Goal: Transaction & Acquisition: Purchase product/service

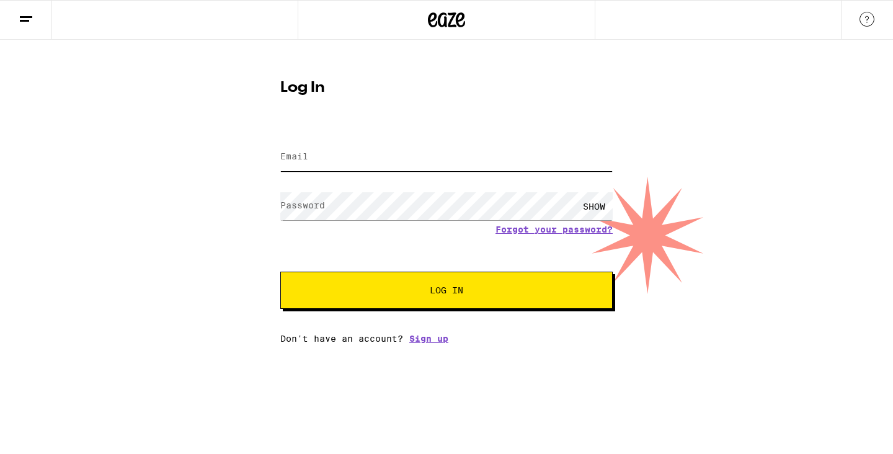
type input "[EMAIL_ADDRESS][DOMAIN_NAME]"
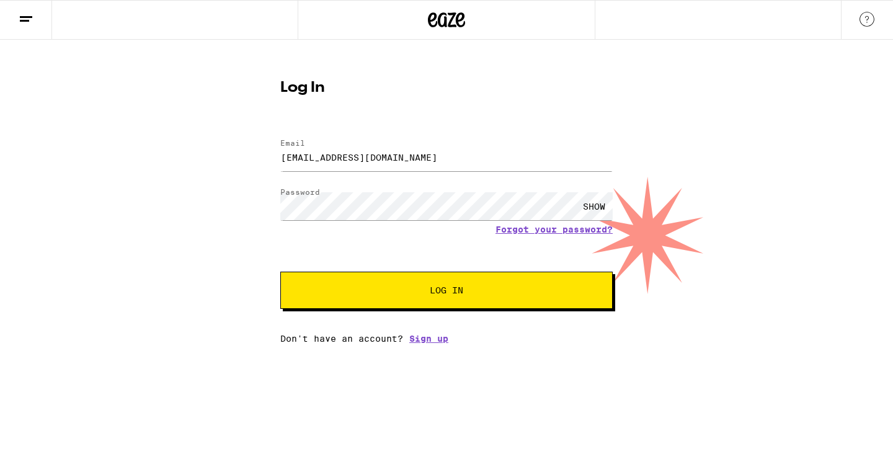
click at [488, 300] on button "Log In" at bounding box center [446, 290] width 332 height 37
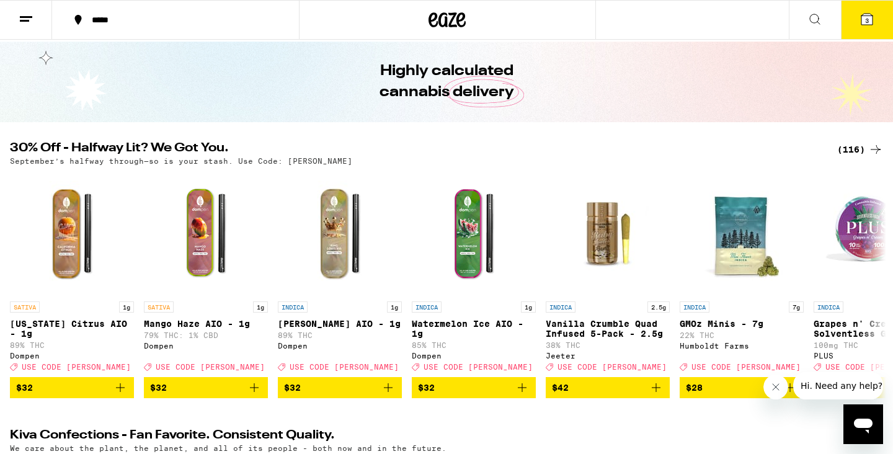
scroll to position [49, 0]
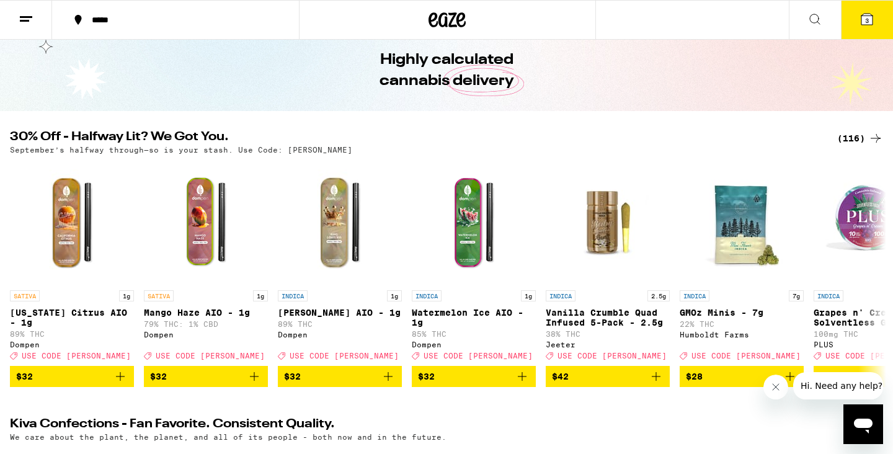
click at [841, 138] on div "(116)" at bounding box center [860, 138] width 46 height 15
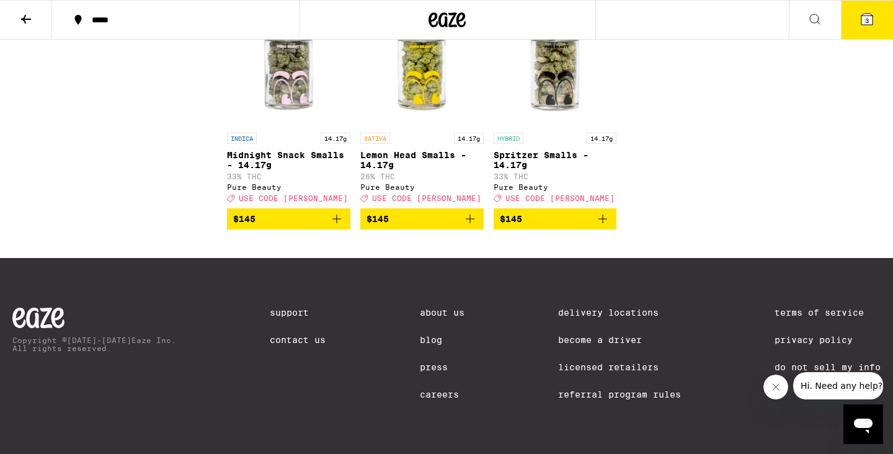
scroll to position [6416, 0]
